Goal: Transaction & Acquisition: Purchase product/service

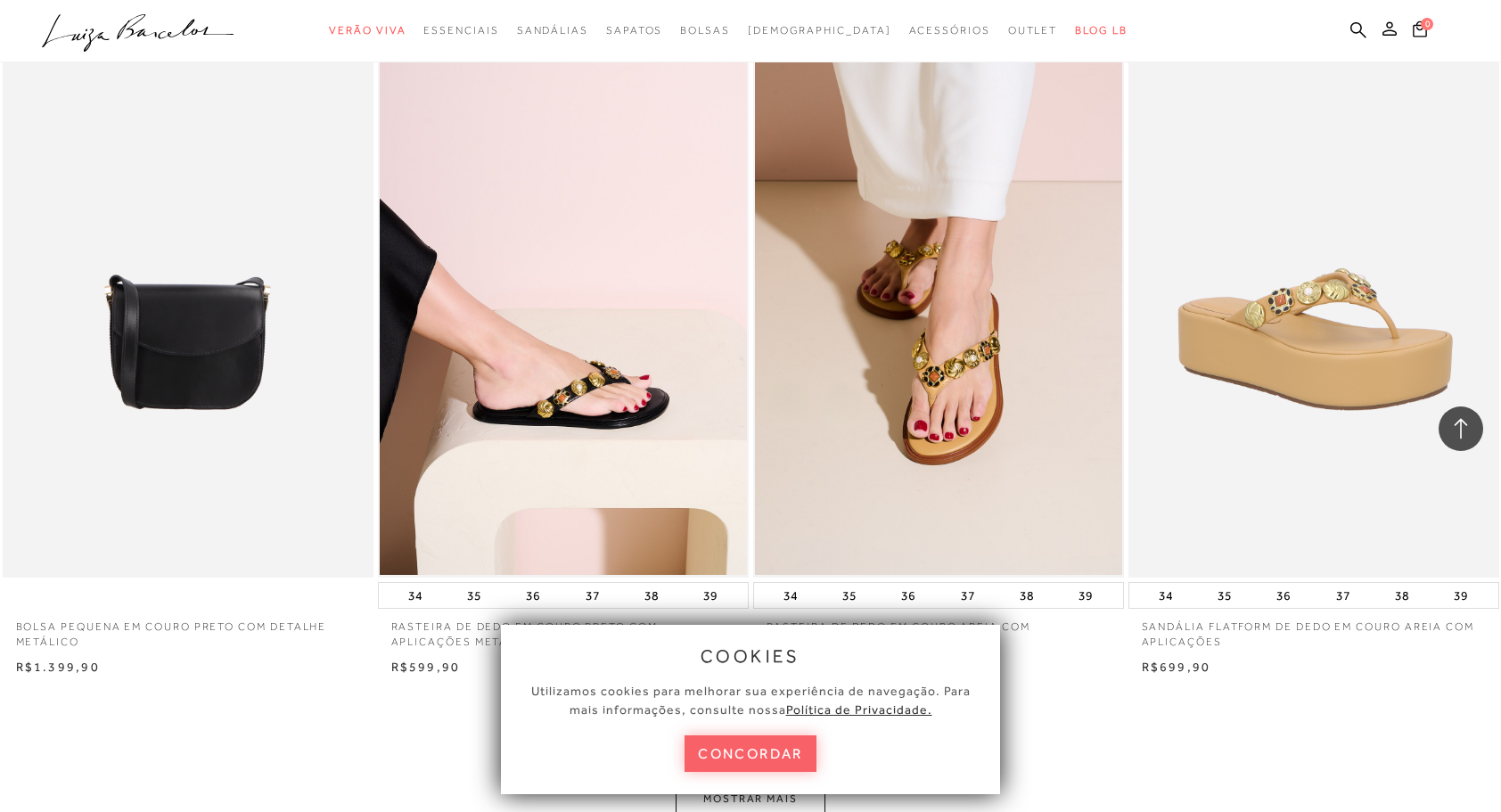
scroll to position [3476, 0]
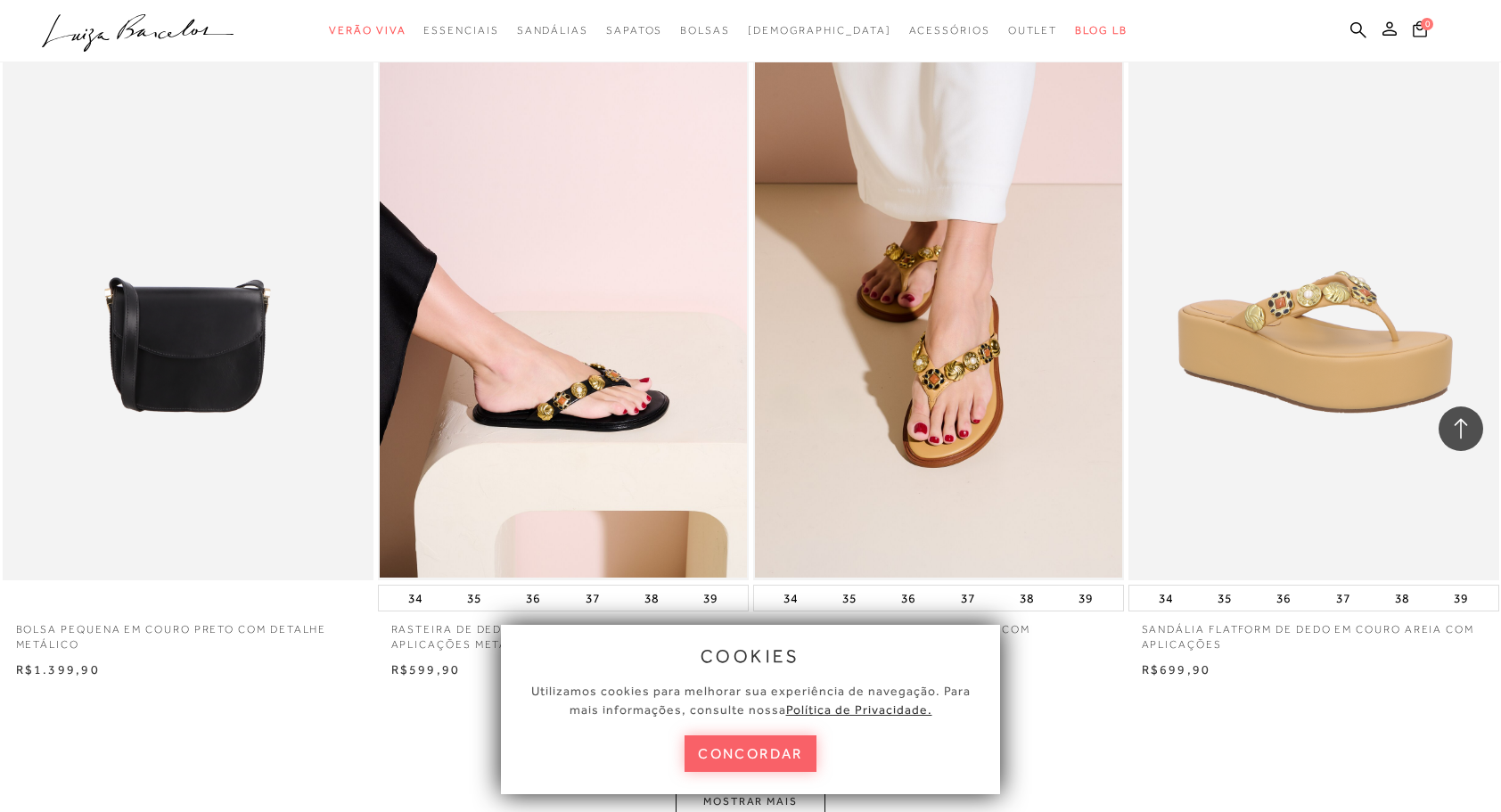
click at [1369, 22] on ul ".a{fill-rule:evenodd;} Verão Viva Em alta Favoritos das Influenciadoras Apostas…" at bounding box center [737, 30] width 1390 height 33
click at [1365, 25] on icon at bounding box center [1358, 30] width 16 height 17
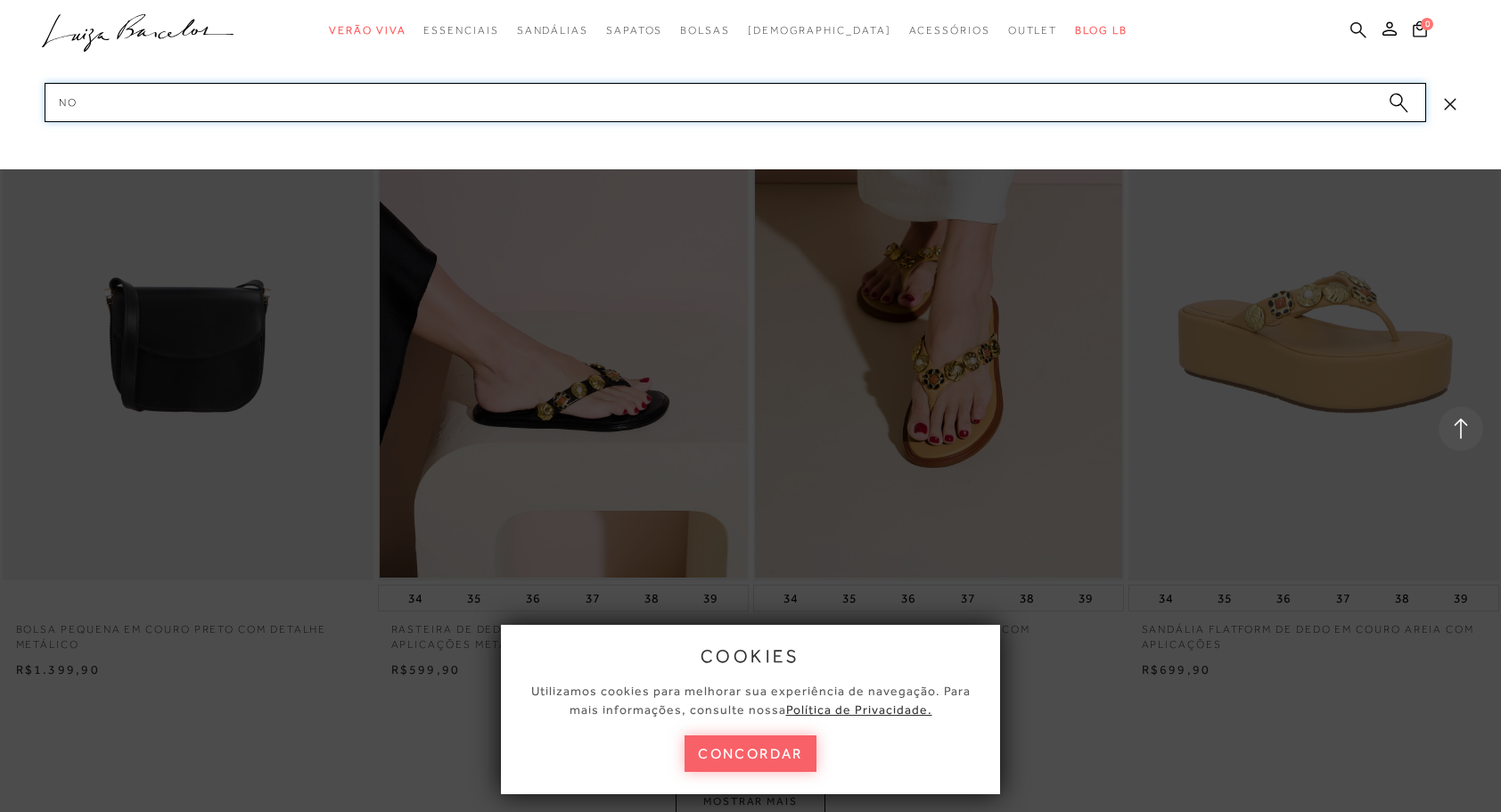
type input "n"
type input "bota"
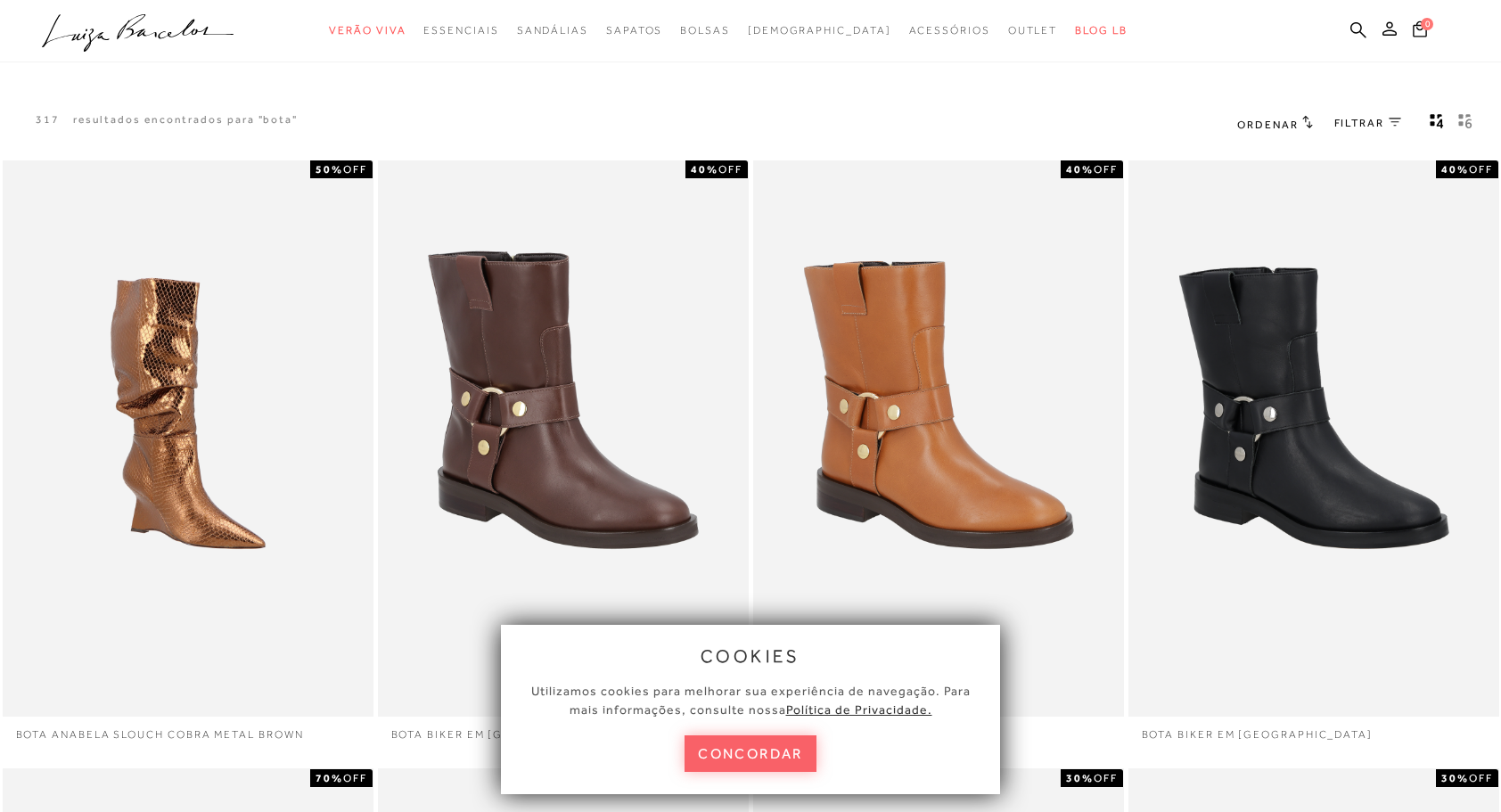
click at [767, 751] on button "concordar" at bounding box center [751, 753] width 132 height 37
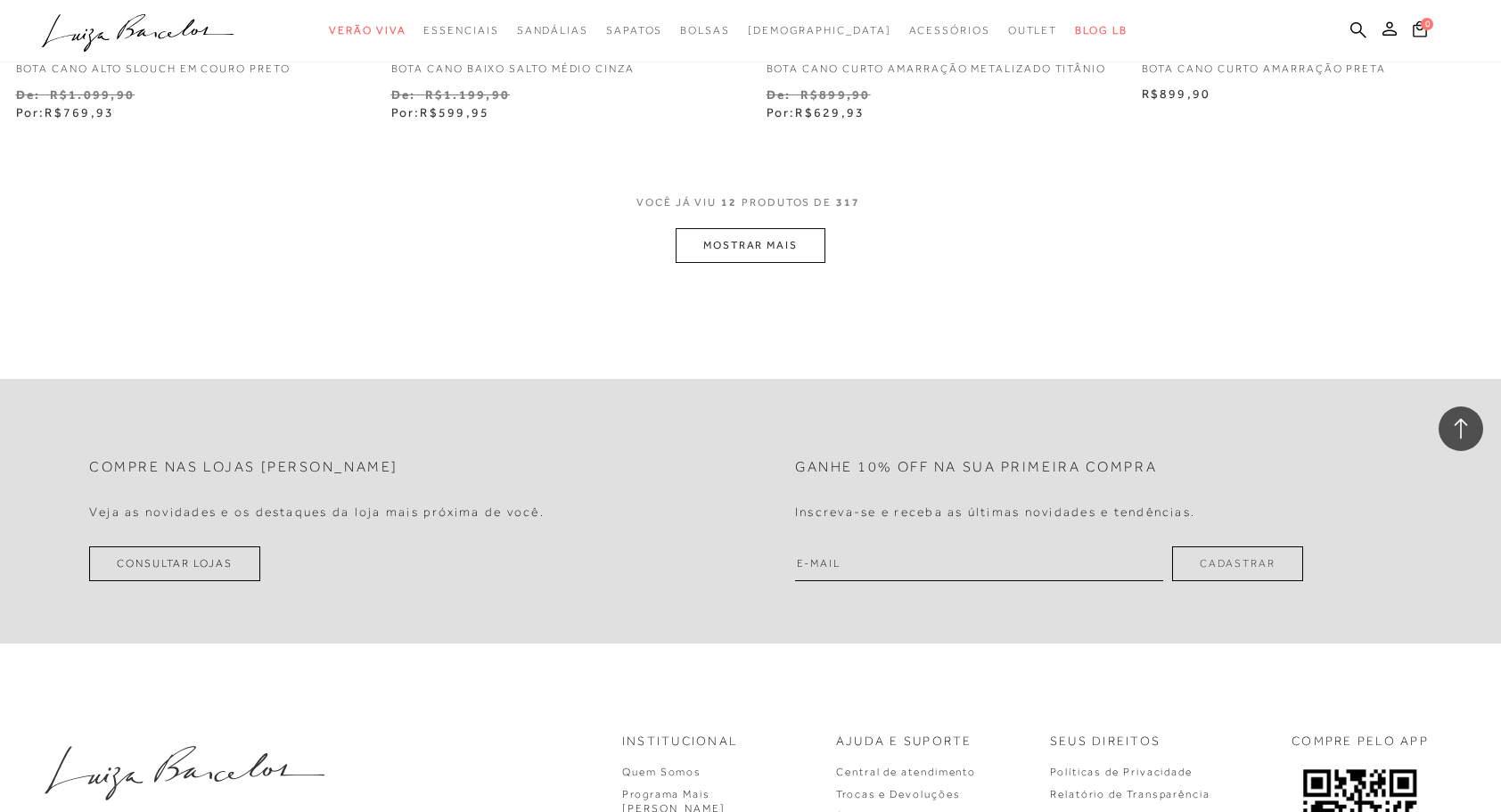
scroll to position [2050, 0]
click at [708, 253] on button "MOSTRAR MAIS" at bounding box center [750, 244] width 150 height 35
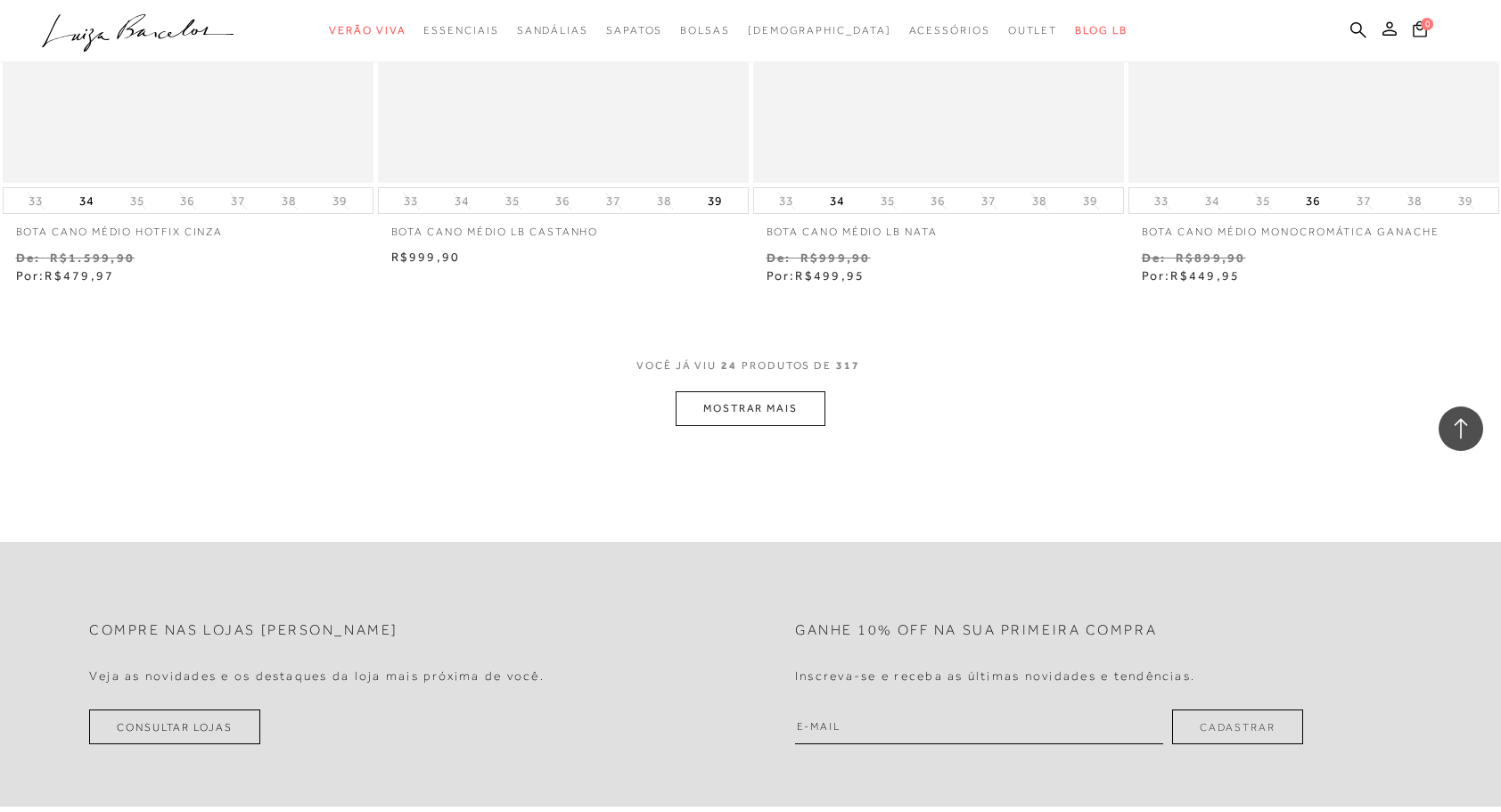
scroll to position [4099, 0]
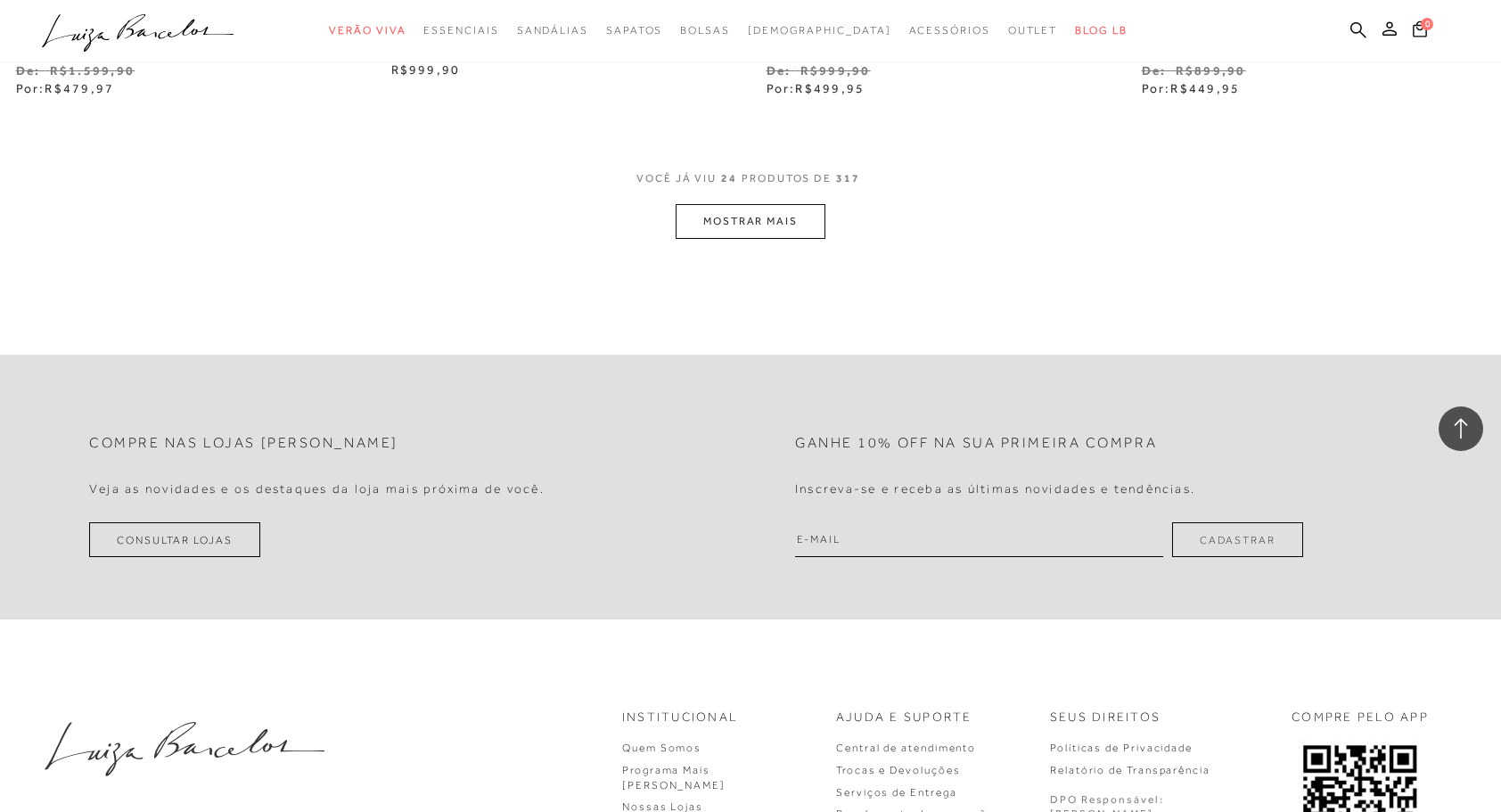
click at [708, 231] on button "MOSTRAR MAIS" at bounding box center [750, 221] width 150 height 35
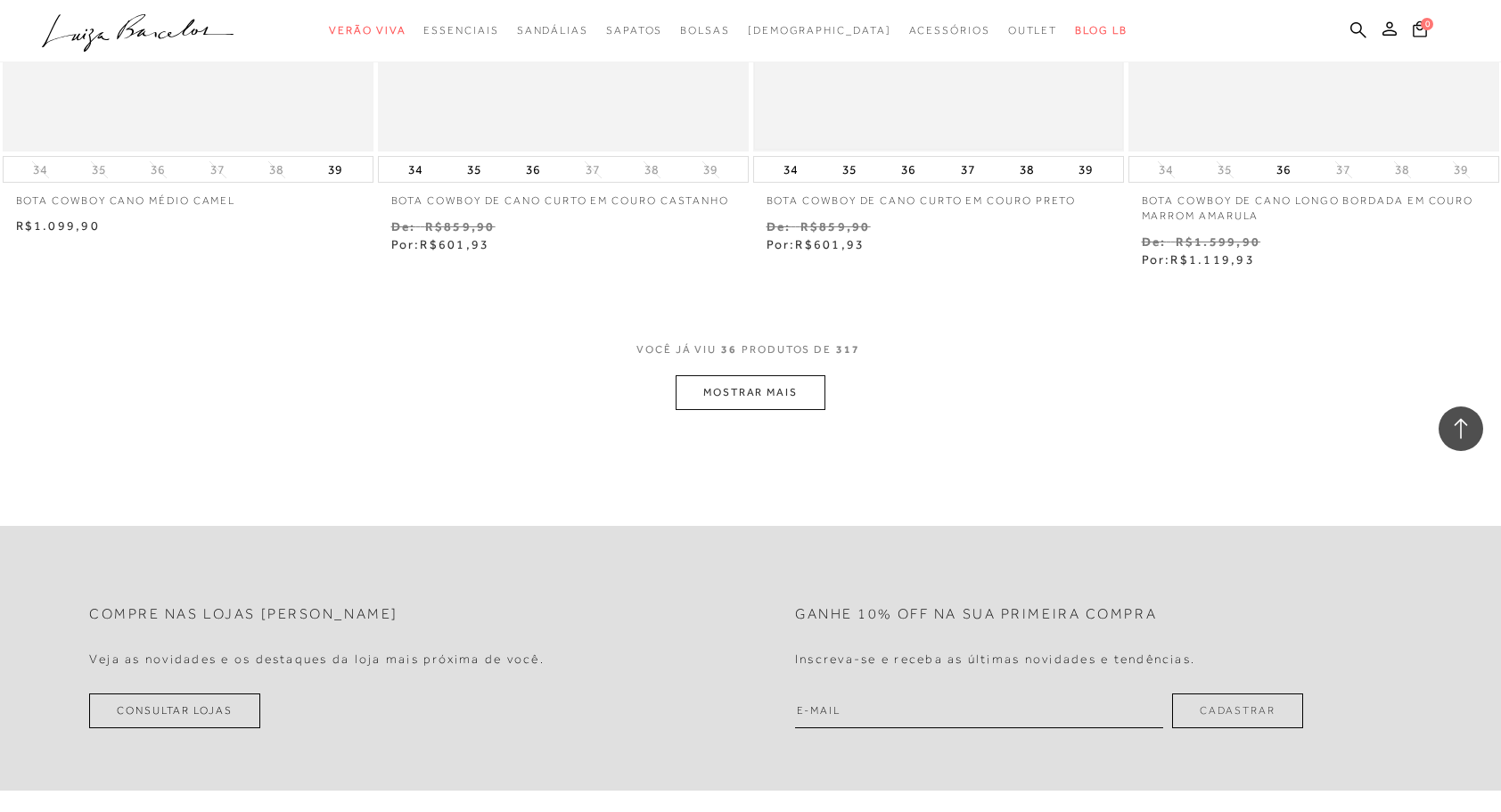
scroll to position [6060, 0]
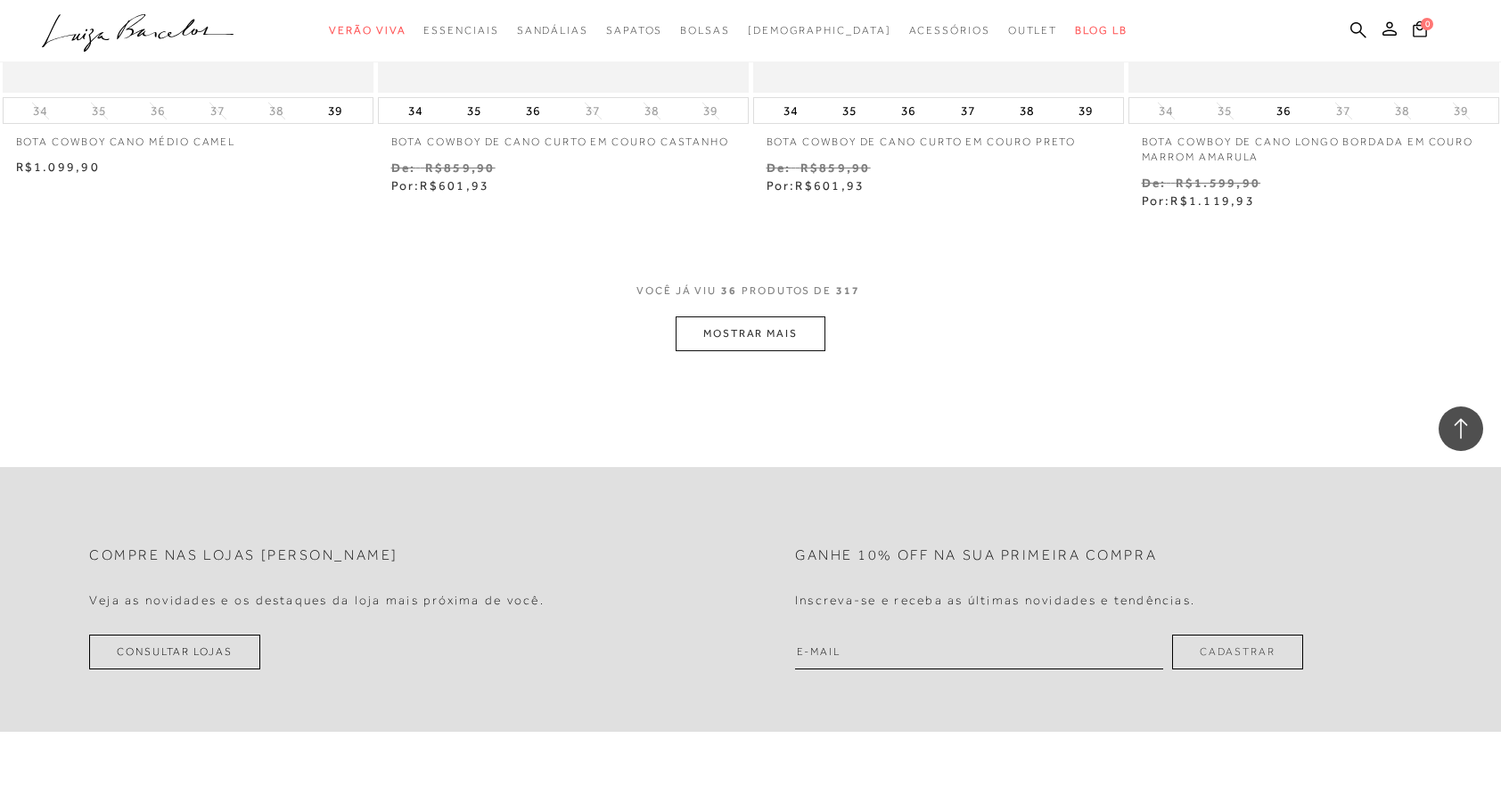
click at [773, 337] on button "MOSTRAR MAIS" at bounding box center [750, 333] width 150 height 35
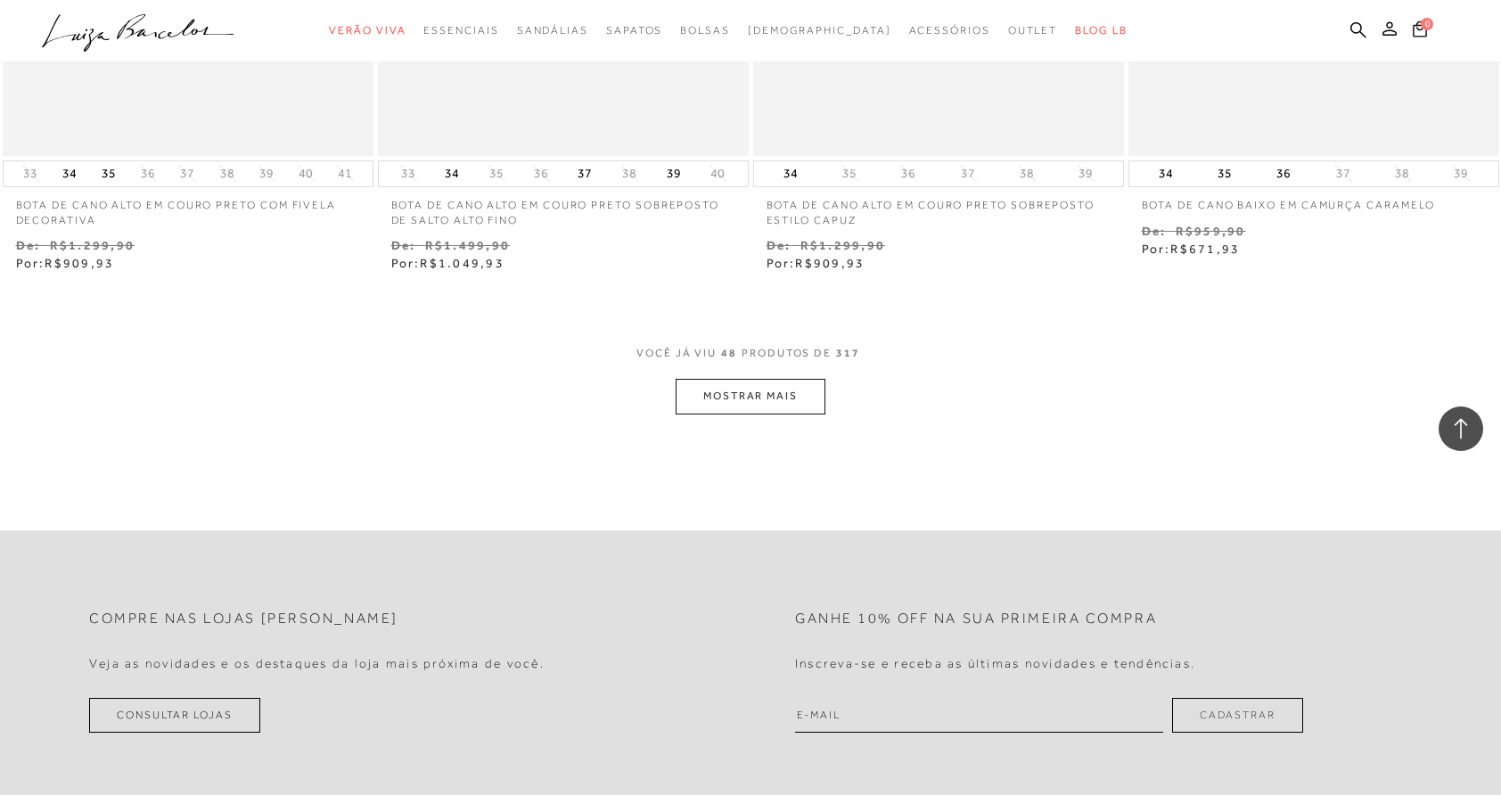
scroll to position [8109, 0]
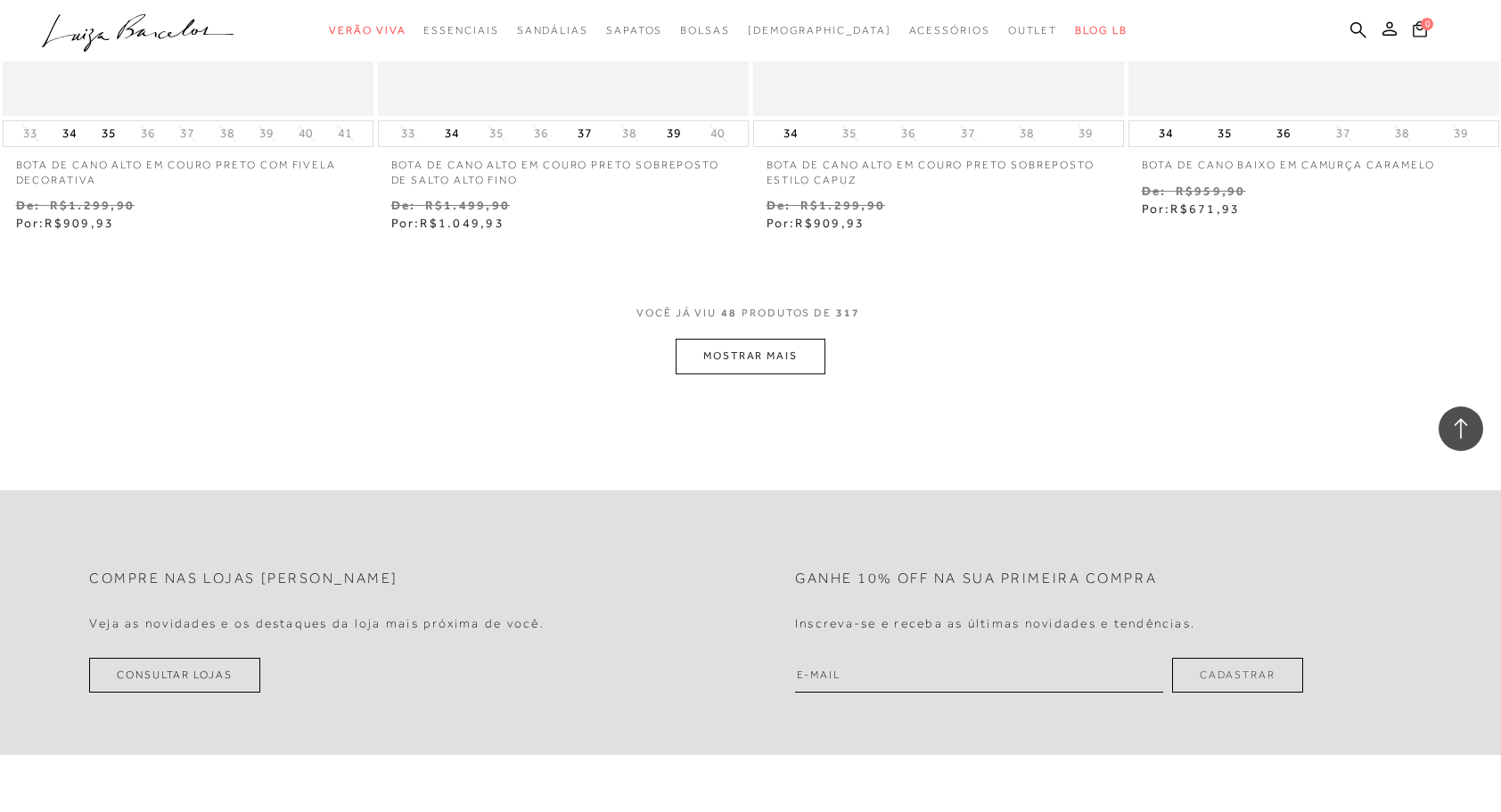
click at [765, 345] on button "MOSTRAR MAIS" at bounding box center [750, 356] width 150 height 35
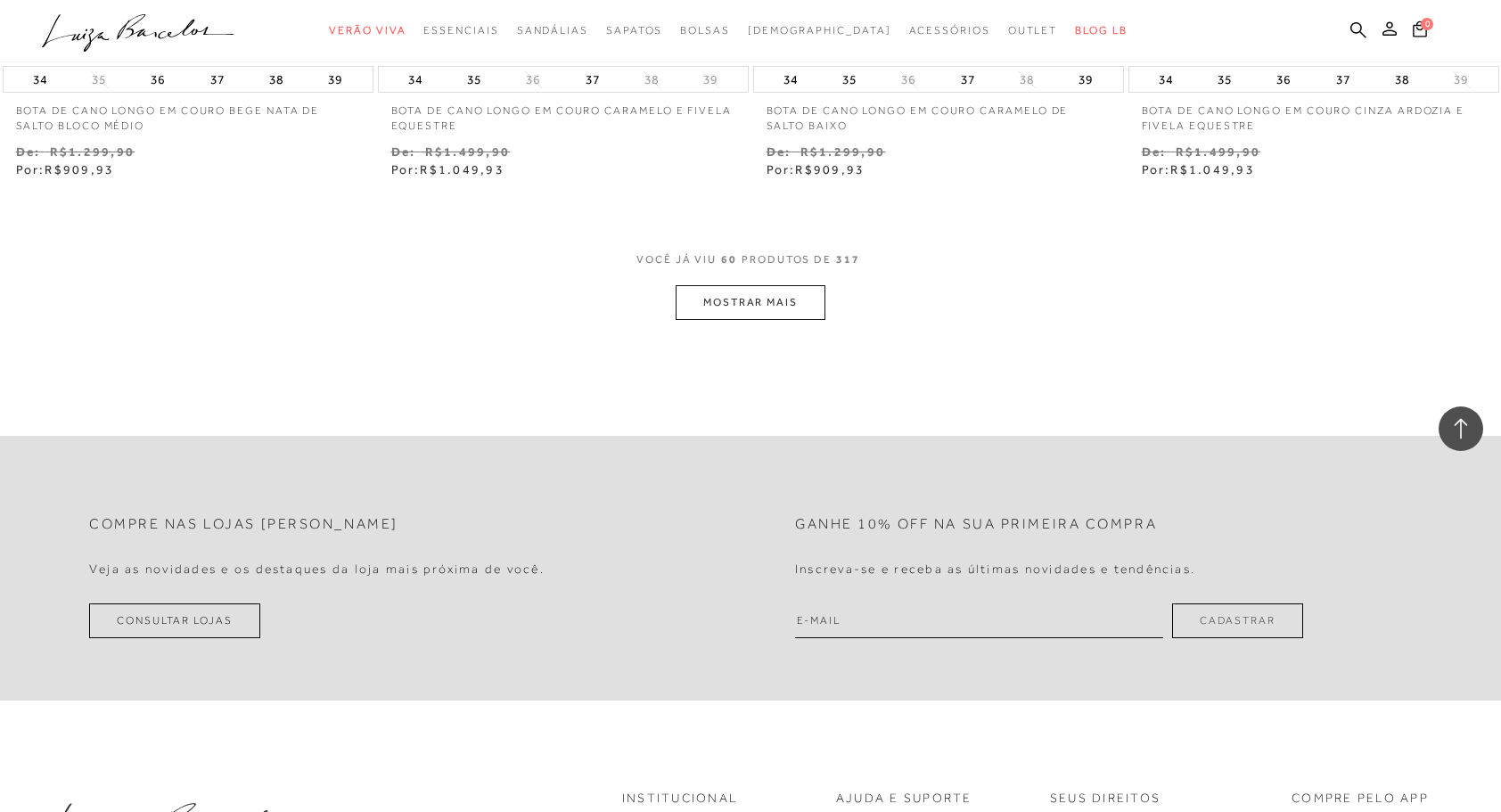
scroll to position [10381, 0]
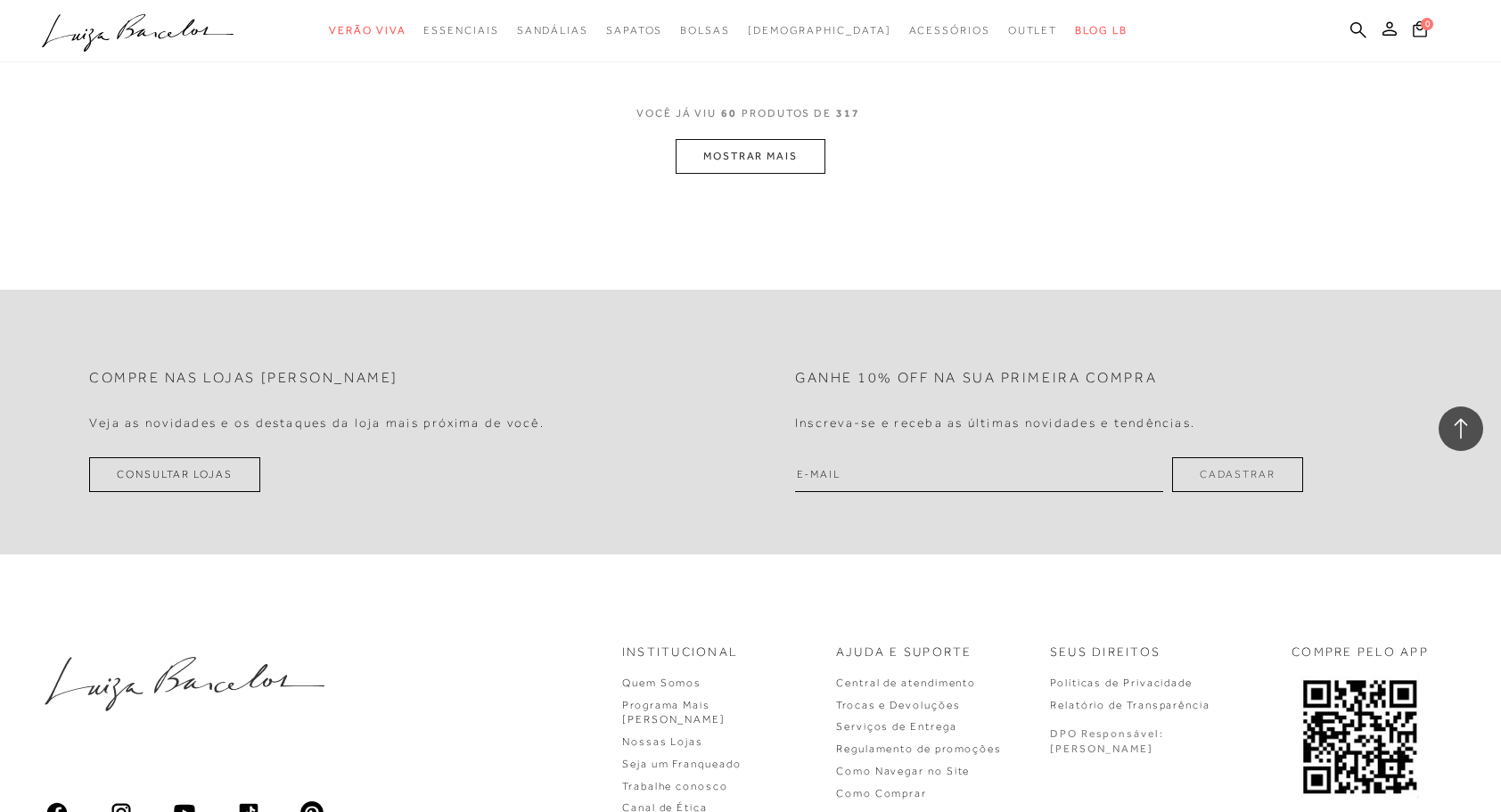
click at [743, 159] on button "MOSTRAR MAIS" at bounding box center [750, 156] width 150 height 35
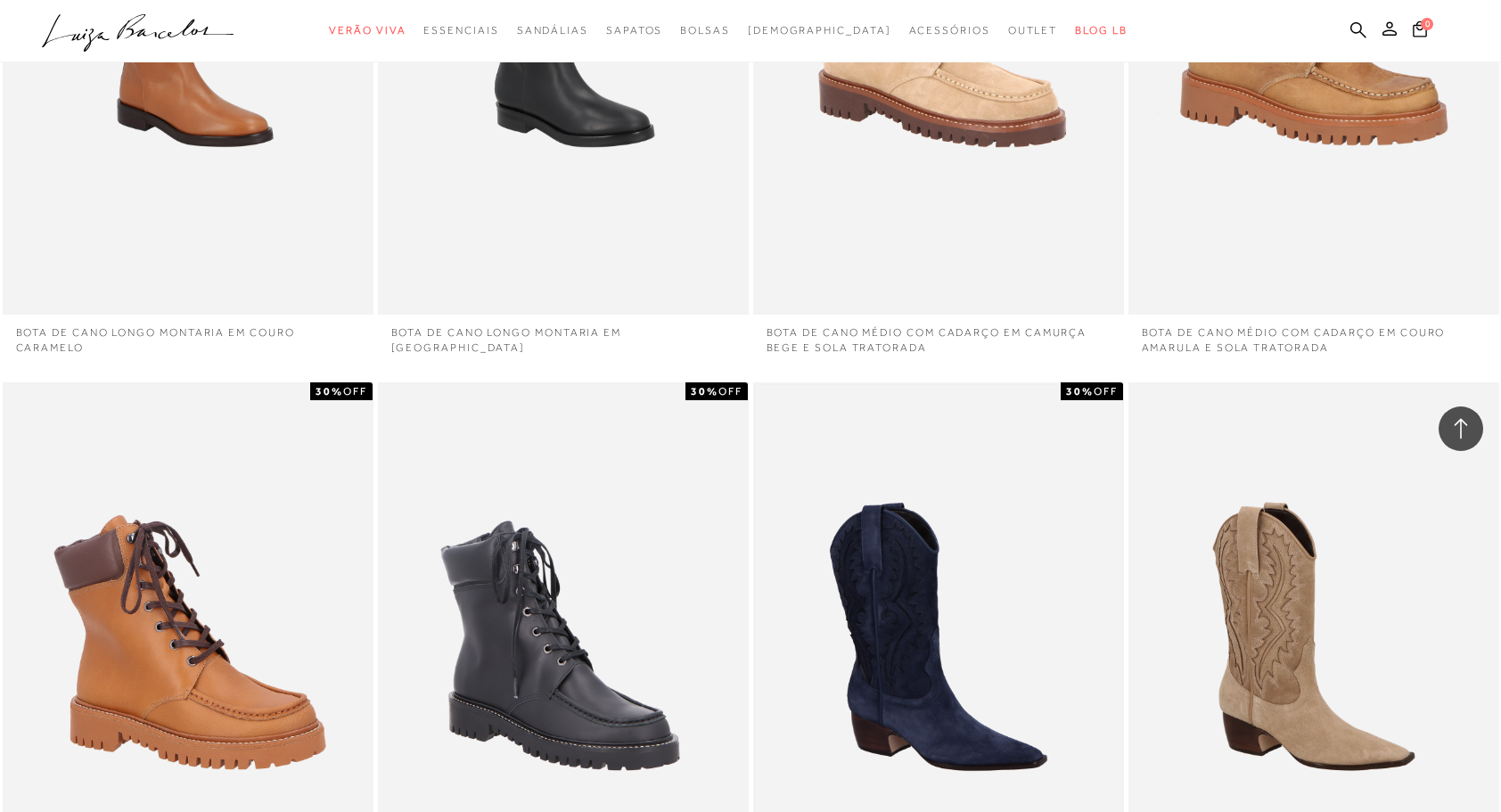
scroll to position [11816, 0]
